Goal: Task Accomplishment & Management: Use online tool/utility

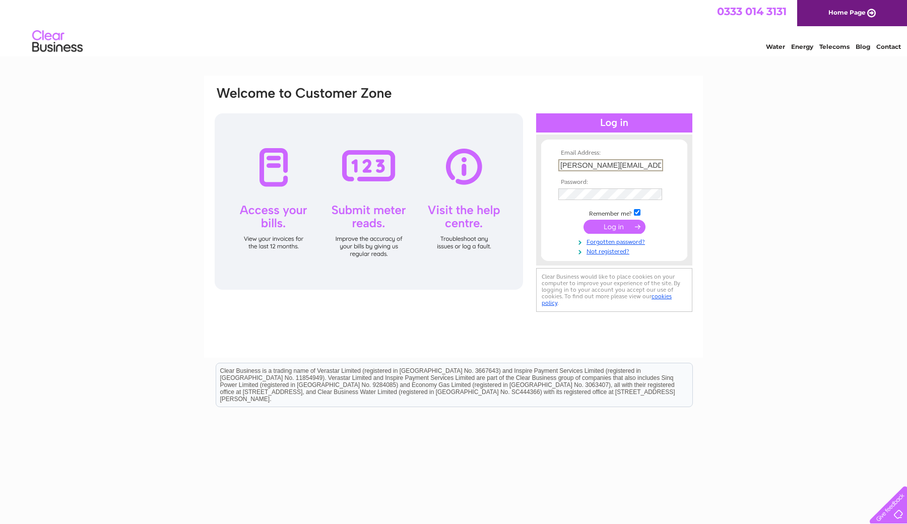
type input "veronica@neandercan.co.uk"
click at [614, 226] on input "submit" at bounding box center [614, 227] width 62 height 14
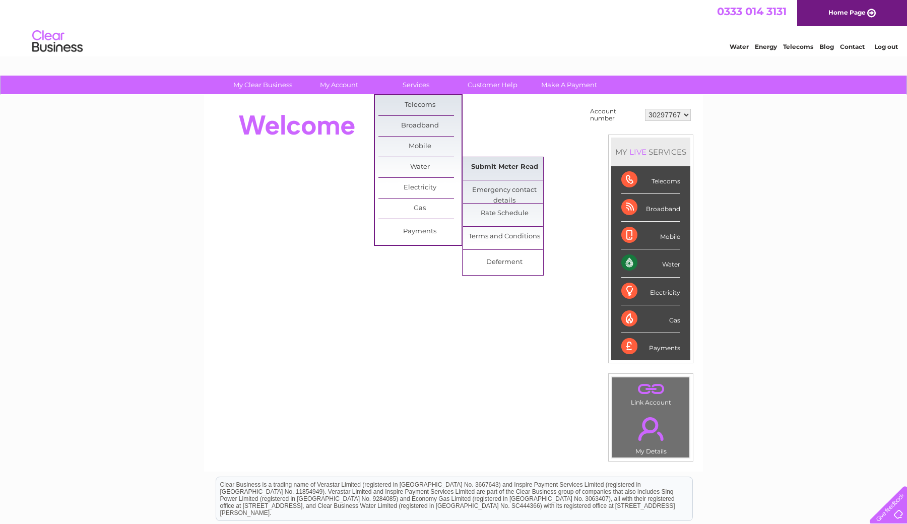
click at [477, 164] on link "Submit Meter Read" at bounding box center [504, 167] width 83 height 20
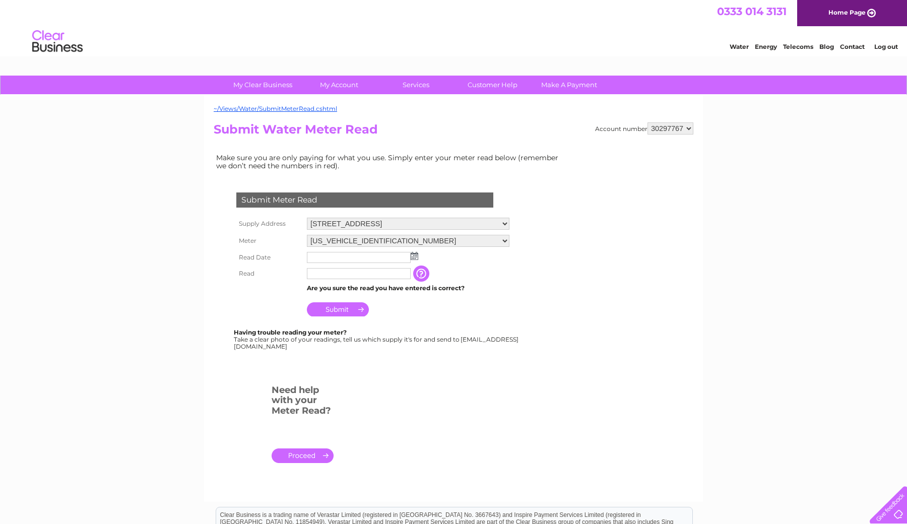
click at [415, 253] on img at bounding box center [414, 256] width 8 height 8
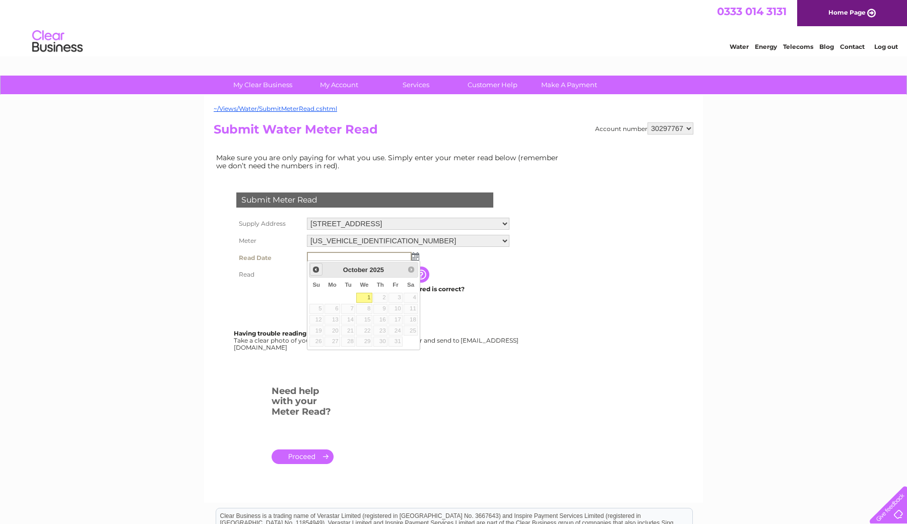
click at [315, 271] on span "Prev" at bounding box center [316, 269] width 8 height 8
click at [412, 331] on link "27" at bounding box center [410, 330] width 14 height 10
type input "2025/09/27"
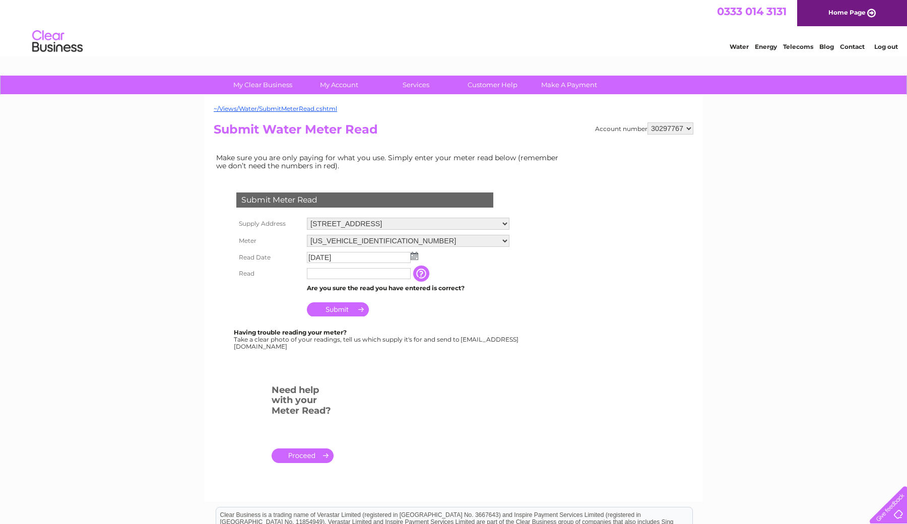
click at [395, 276] on input "text" at bounding box center [359, 273] width 104 height 11
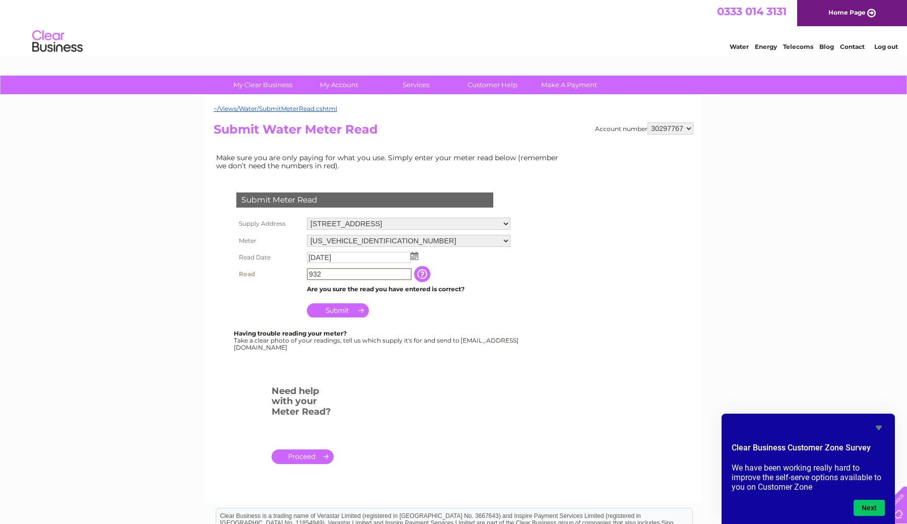
type input "932"
click at [337, 308] on input "Submit" at bounding box center [338, 310] width 62 height 14
